Goal: Transaction & Acquisition: Subscribe to service/newsletter

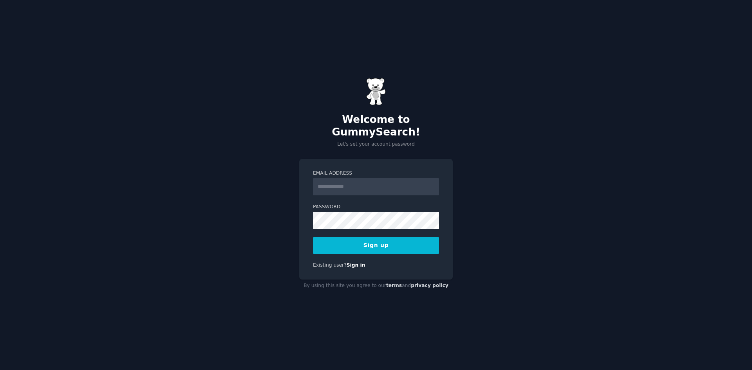
click at [334, 186] on input "Email Address" at bounding box center [376, 186] width 126 height 17
type input "**********"
click at [313, 237] on button "Sign up" at bounding box center [376, 245] width 126 height 16
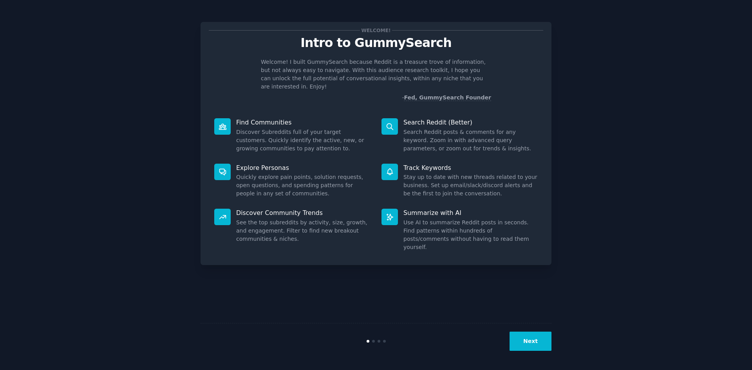
click at [538, 338] on button "Next" at bounding box center [530, 341] width 42 height 19
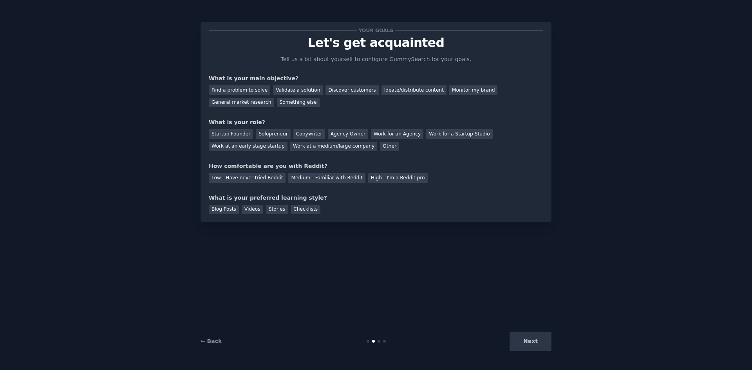
click at [536, 340] on div "Next" at bounding box center [492, 341] width 117 height 19
click at [249, 92] on div "Find a problem to solve" at bounding box center [239, 90] width 61 height 10
click at [345, 93] on div "Discover customers" at bounding box center [351, 90] width 53 height 10
click at [247, 92] on div "Find a problem to solve" at bounding box center [239, 90] width 61 height 10
click at [527, 338] on div "Next" at bounding box center [492, 341] width 117 height 19
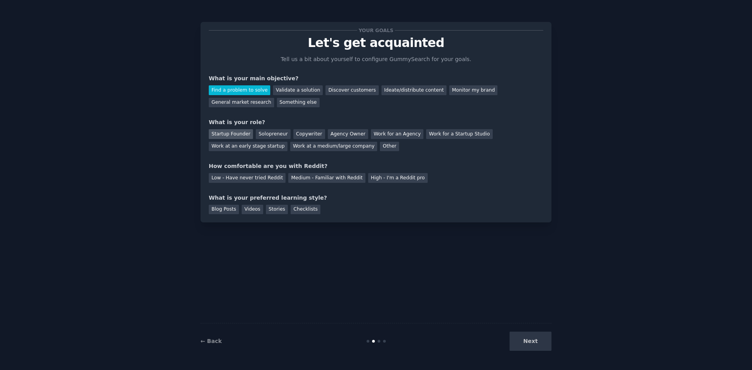
click at [235, 137] on div "Startup Founder" at bounding box center [231, 134] width 44 height 10
click at [372, 182] on div "High - I'm a Reddit pro" at bounding box center [398, 178] width 60 height 10
click at [223, 206] on div "Blog Posts" at bounding box center [224, 210] width 30 height 10
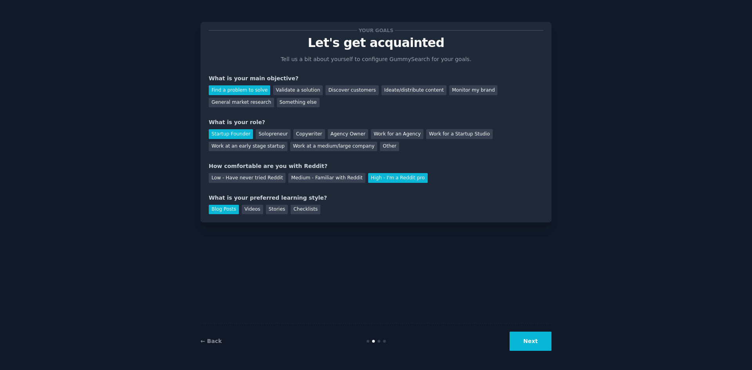
click at [521, 332] on button "Next" at bounding box center [530, 341] width 42 height 19
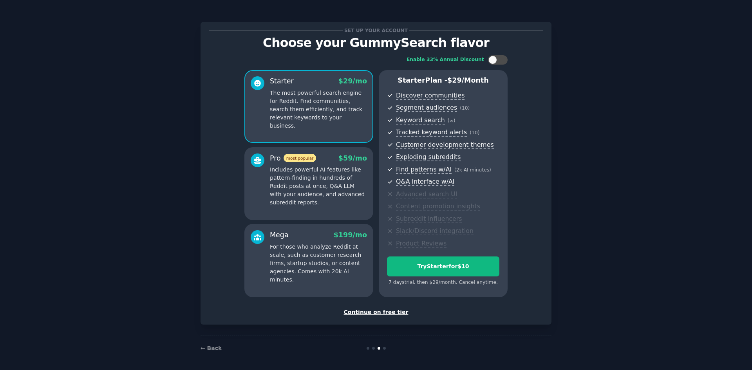
click at [382, 312] on div "Continue on free tier" at bounding box center [376, 312] width 334 height 8
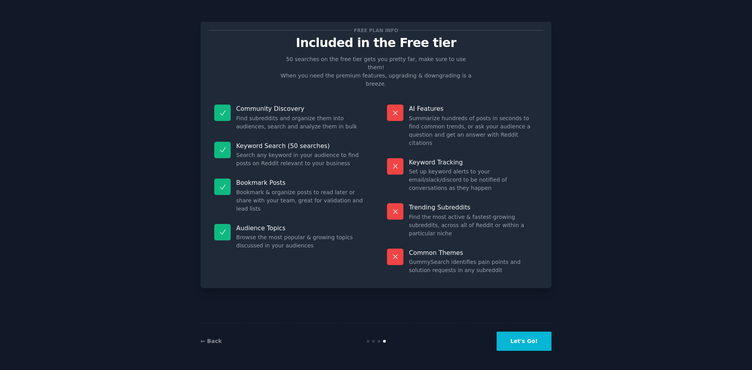
click at [533, 345] on button "Let's Go!" at bounding box center [523, 341] width 55 height 19
